Goal: Find specific page/section: Find specific page/section

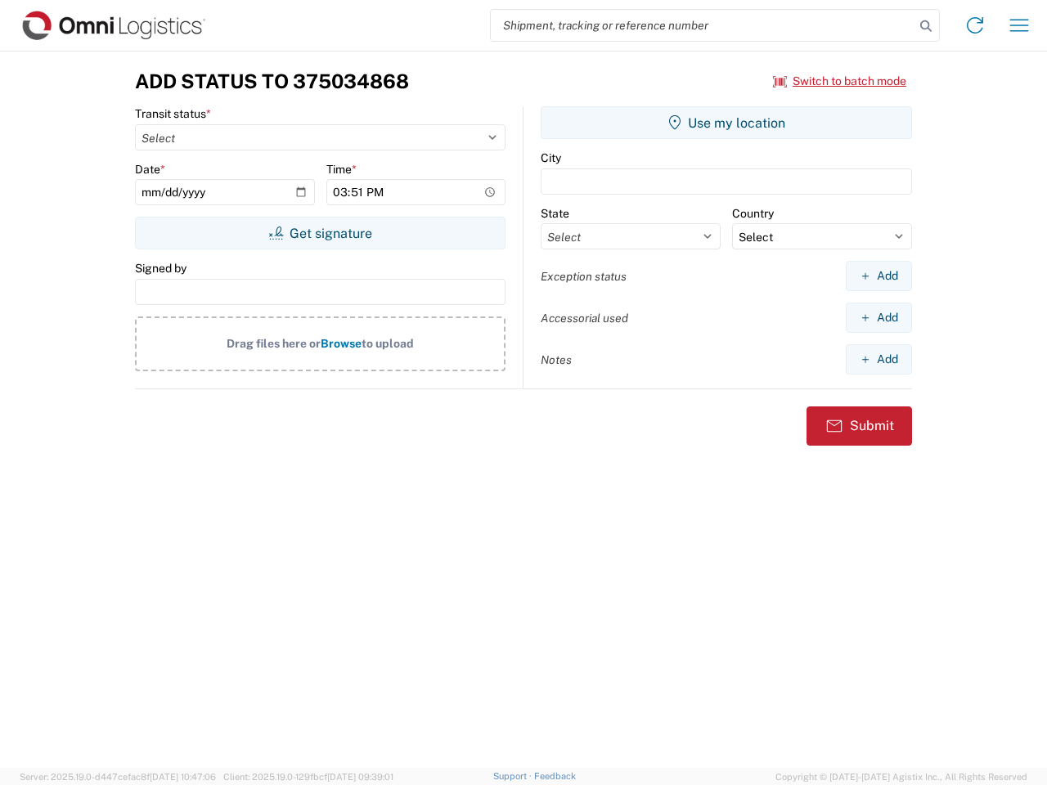
click at [702, 25] on input "search" at bounding box center [703, 25] width 424 height 31
click at [926, 26] on icon at bounding box center [925, 26] width 23 height 23
click at [975, 25] on icon at bounding box center [975, 25] width 26 height 26
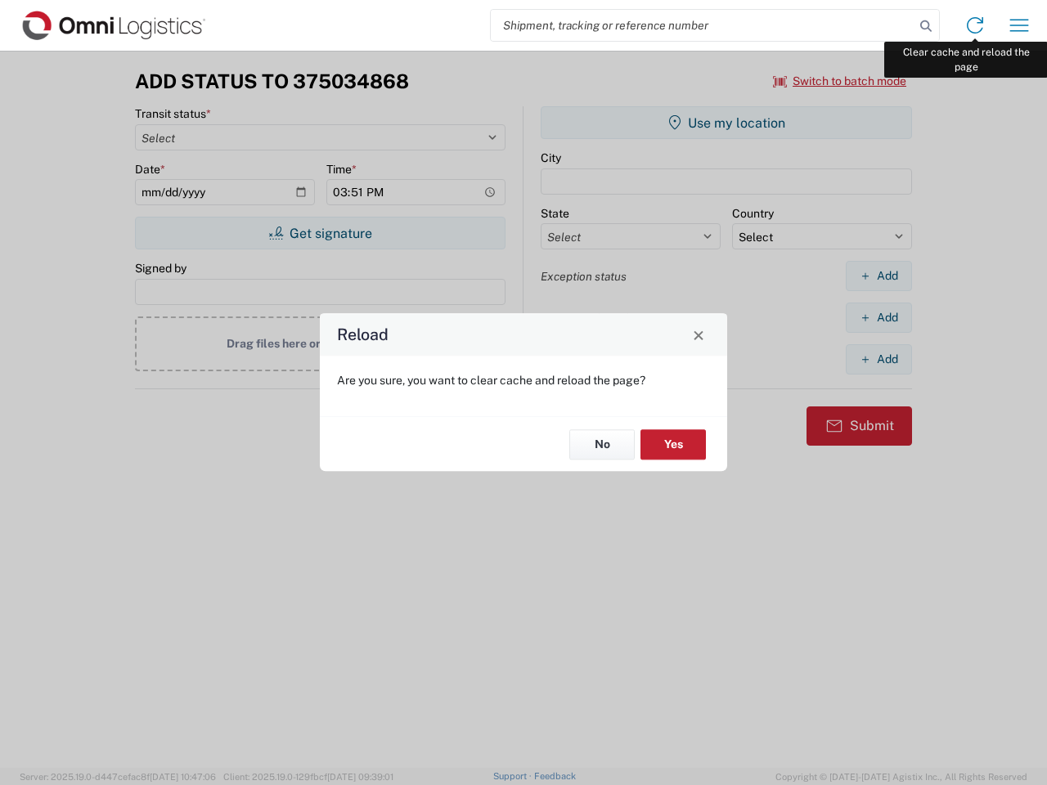
click at [1019, 25] on div "Reload Are you sure, you want to clear cache and reload the page? No Yes" at bounding box center [523, 392] width 1047 height 785
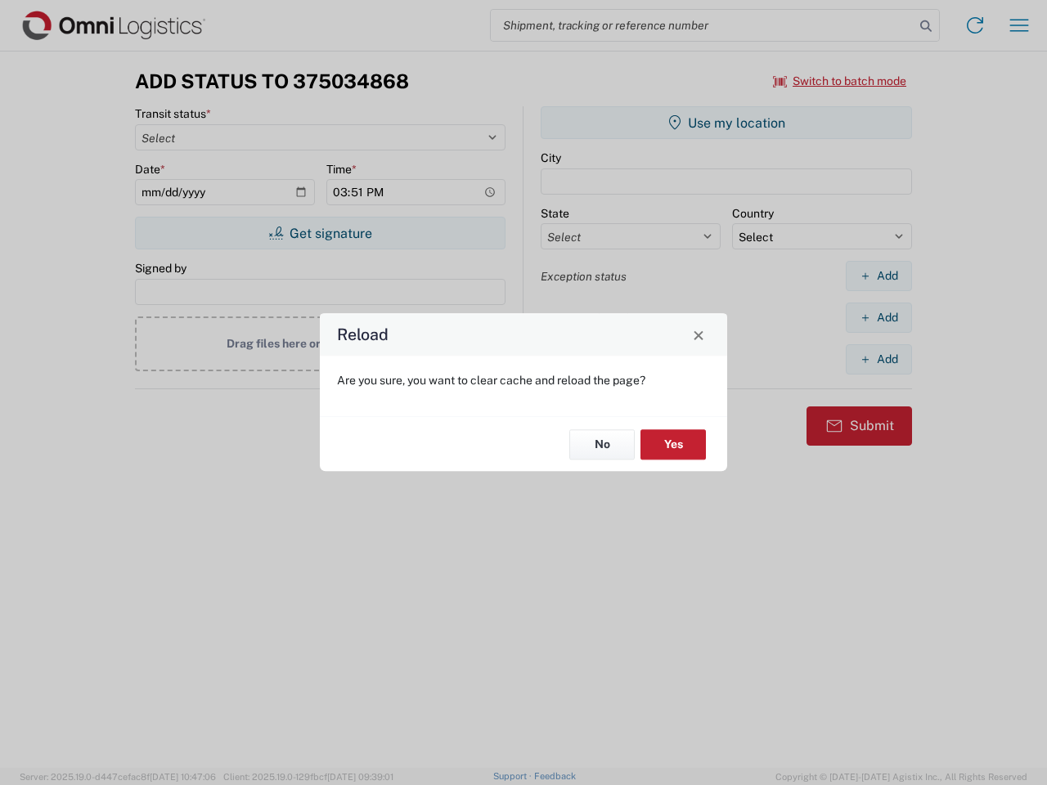
click at [840, 81] on div "Reload Are you sure, you want to clear cache and reload the page? No Yes" at bounding box center [523, 392] width 1047 height 785
click at [320, 233] on div "Reload Are you sure, you want to clear cache and reload the page? No Yes" at bounding box center [523, 392] width 1047 height 785
click at [726, 123] on div "Reload Are you sure, you want to clear cache and reload the page? No Yes" at bounding box center [523, 392] width 1047 height 785
click at [878, 276] on div "Reload Are you sure, you want to clear cache and reload the page? No Yes" at bounding box center [523, 392] width 1047 height 785
click at [878, 317] on div "Reload Are you sure, you want to clear cache and reload the page? No Yes" at bounding box center [523, 392] width 1047 height 785
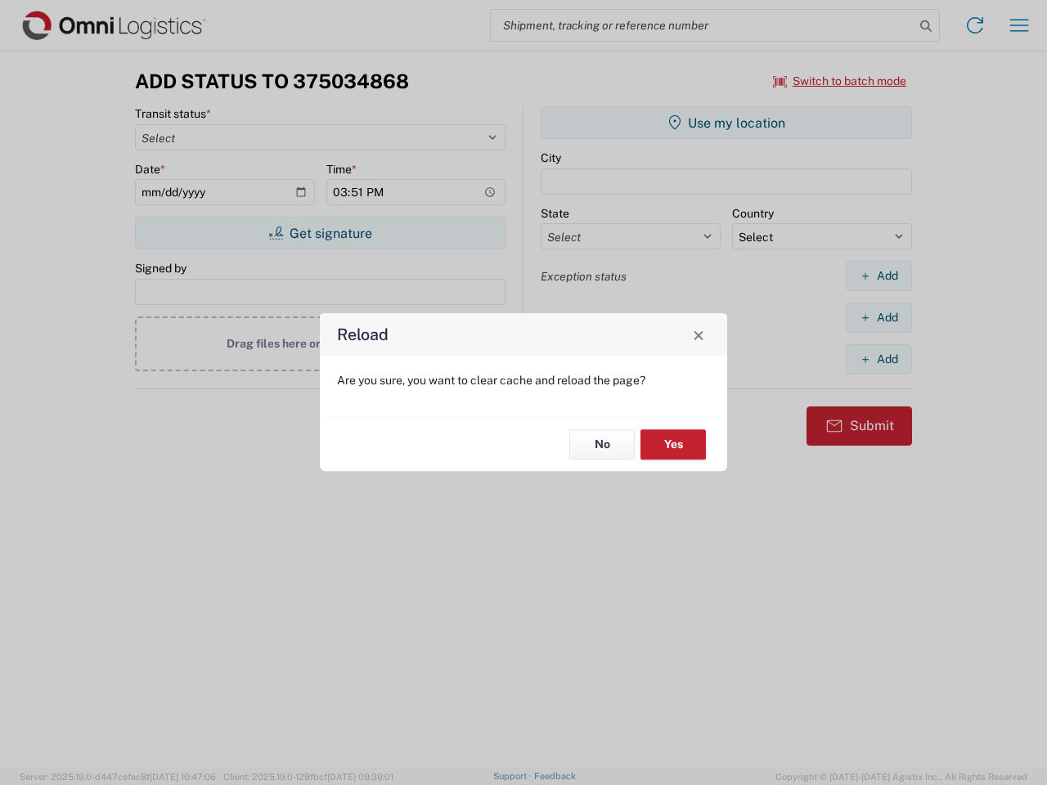
click at [878, 359] on div "Reload Are you sure, you want to clear cache and reload the page? No Yes" at bounding box center [523, 392] width 1047 height 785
